Goal: Information Seeking & Learning: Learn about a topic

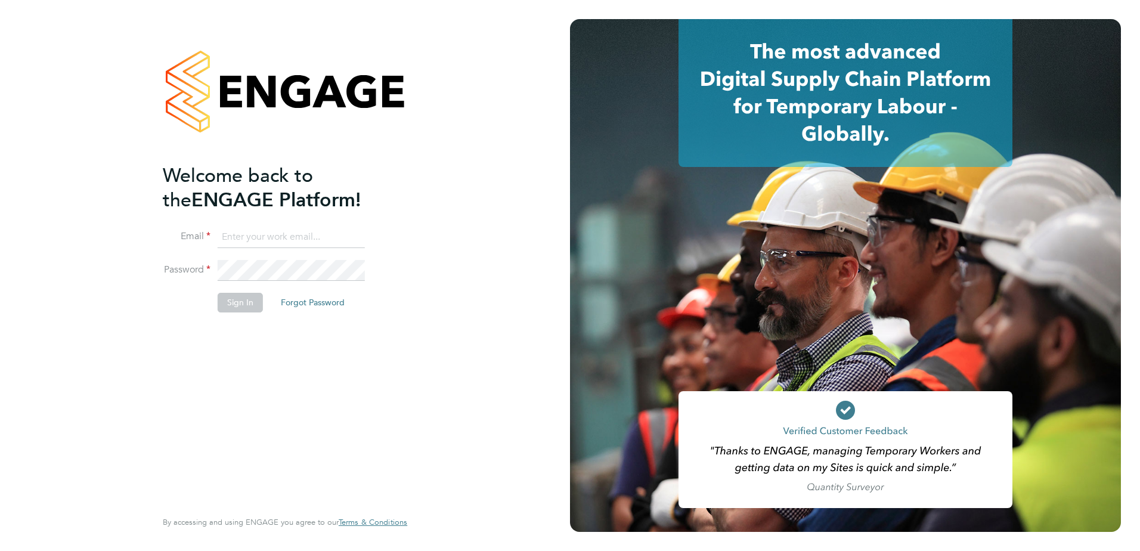
type input "[PERSON_NAME][EMAIL_ADDRESS][PERSON_NAME][DOMAIN_NAME]"
click at [247, 298] on button "Sign In" at bounding box center [240, 302] width 45 height 19
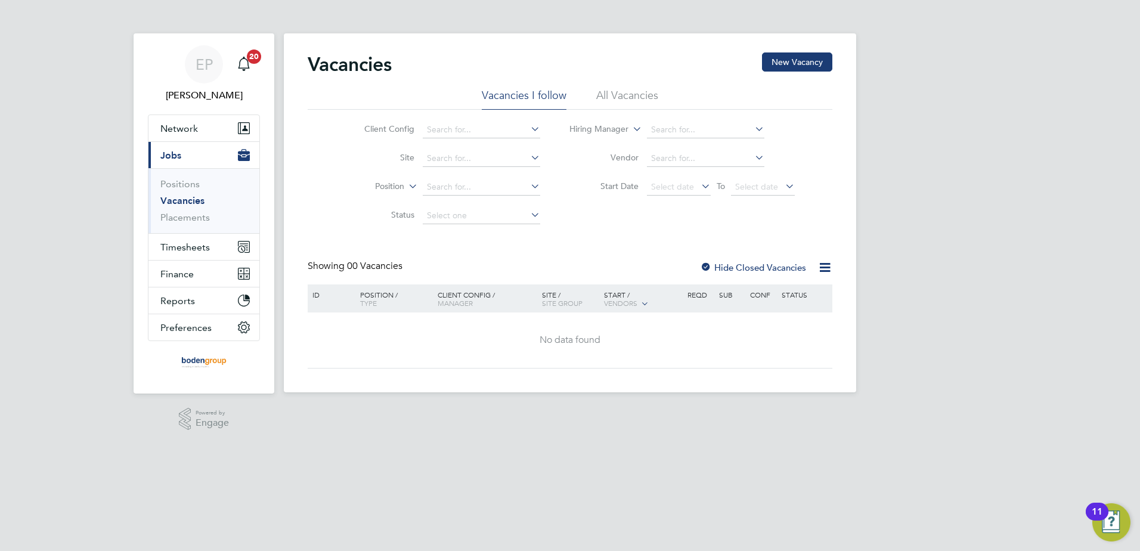
click at [596, 95] on li "All Vacancies" at bounding box center [627, 98] width 62 height 21
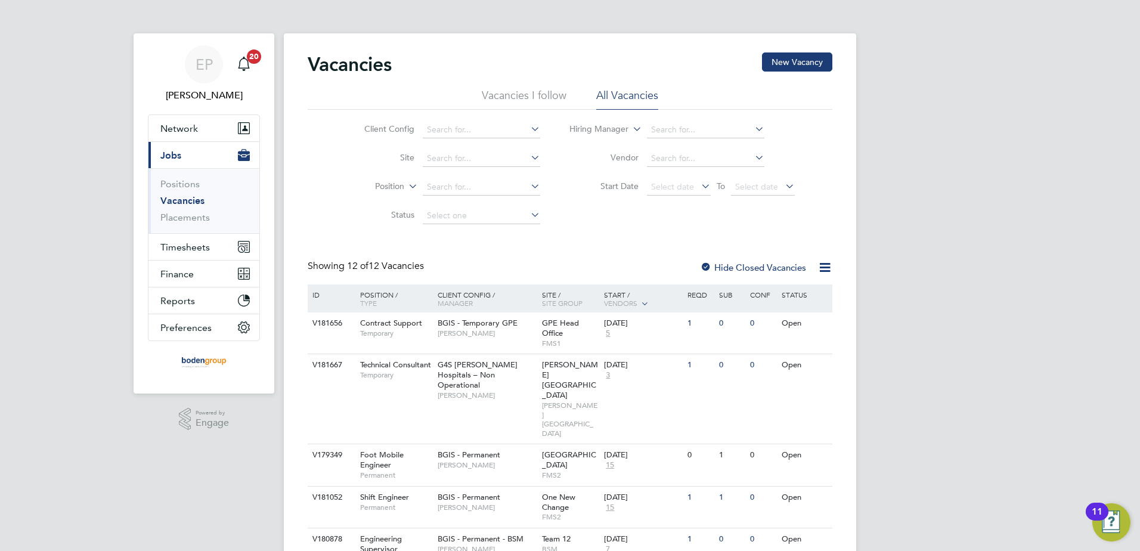
drag, startPoint x: 345, startPoint y: 369, endPoint x: 307, endPoint y: 368, distance: 38.8
click at [307, 368] on div "Vacancies New Vacancy Vacancies I follow All Vacancies Client Config Site Posit…" at bounding box center [570, 465] width 573 height 865
drag, startPoint x: 309, startPoint y: 364, endPoint x: 357, endPoint y: 369, distance: 48.6
click at [356, 369] on div "V181667 Technical Consultant Temporary G4S [PERSON_NAME][GEOGRAPHIC_DATA] – Non…" at bounding box center [570, 399] width 525 height 90
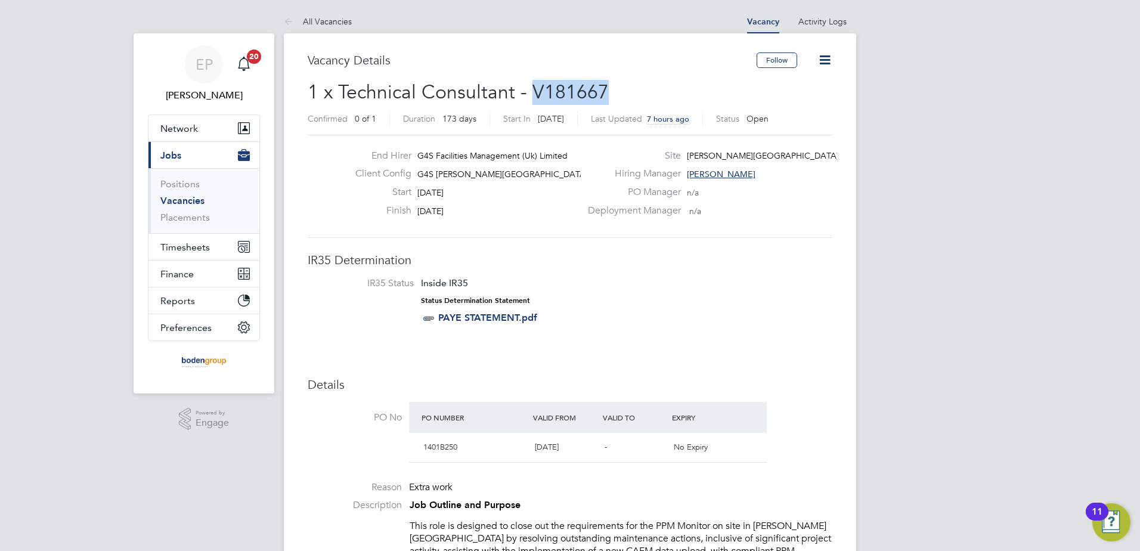
drag, startPoint x: 536, startPoint y: 91, endPoint x: 635, endPoint y: 94, distance: 98.5
click at [635, 94] on h2 "1 x Technical Consultant - V181667 Confirmed 0 of 1 Duration 173 days Start In …" at bounding box center [570, 105] width 525 height 50
drag, startPoint x: 635, startPoint y: 94, endPoint x: 598, endPoint y: 87, distance: 37.7
copy span "V181667"
